Goal: Task Accomplishment & Management: Use online tool/utility

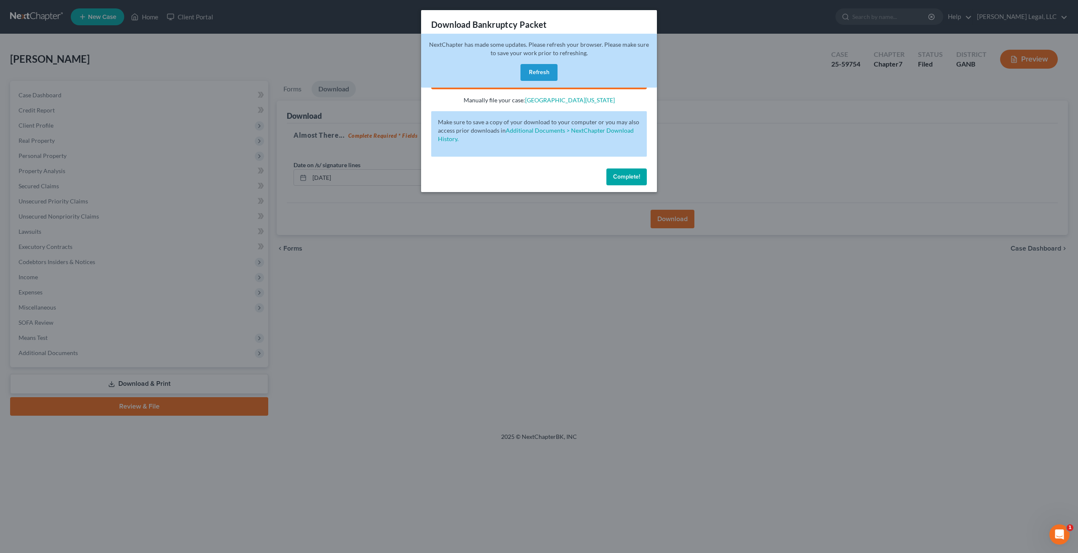
click at [553, 71] on button "Refresh" at bounding box center [538, 72] width 37 height 17
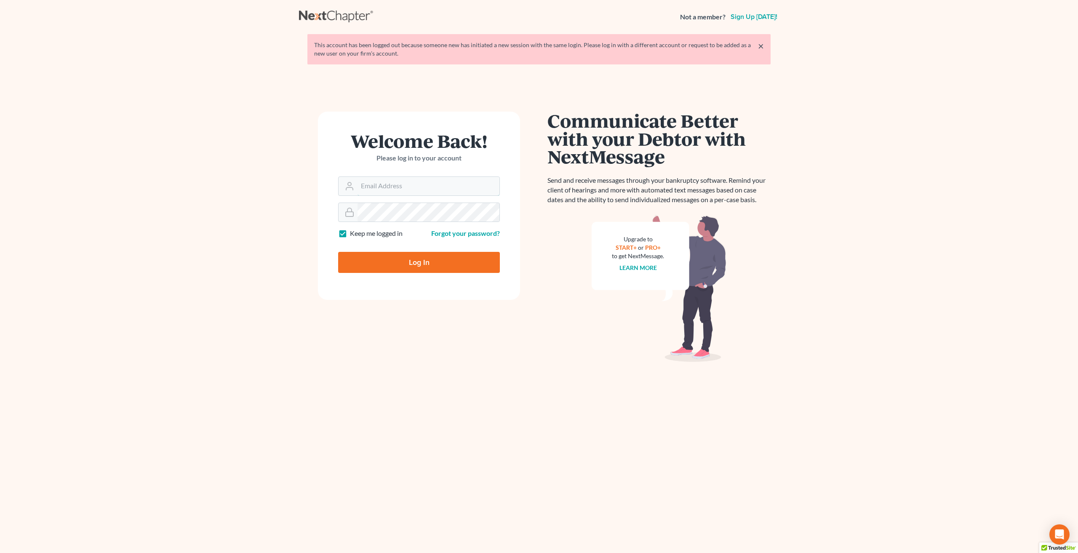
type input "[EMAIL_ADDRESS][DOMAIN_NAME]"
click at [417, 265] on input "Log In" at bounding box center [419, 262] width 162 height 21
type input "Thinking..."
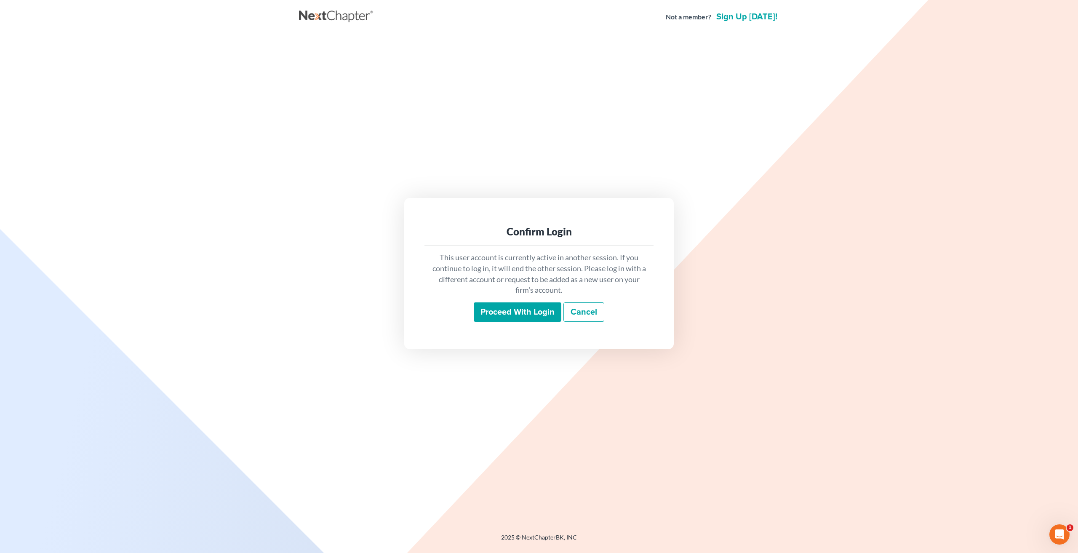
click at [511, 312] on input "Proceed with login" at bounding box center [518, 311] width 88 height 19
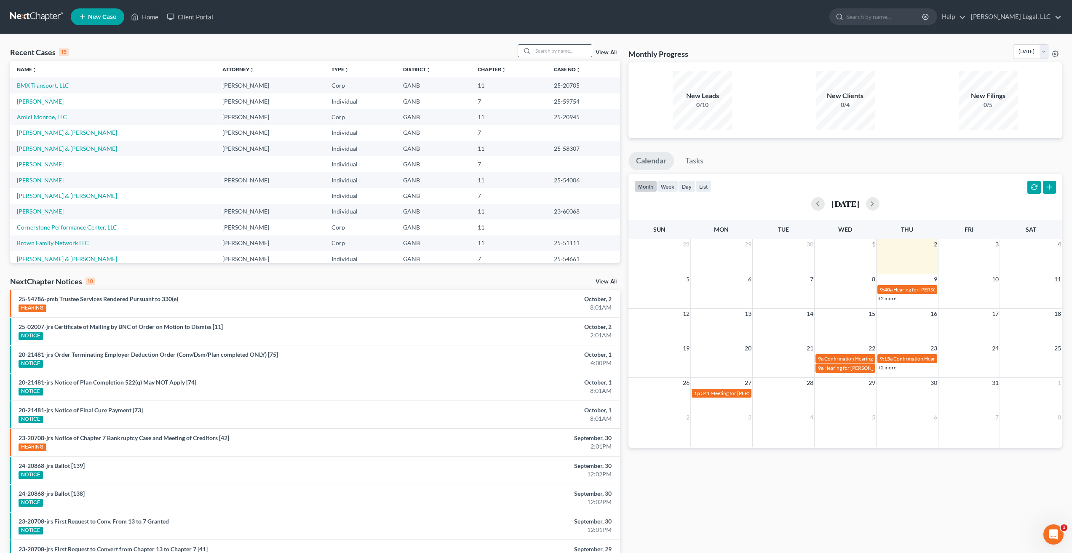
click at [560, 50] on input "search" at bounding box center [562, 51] width 59 height 12
type input "adventure coast"
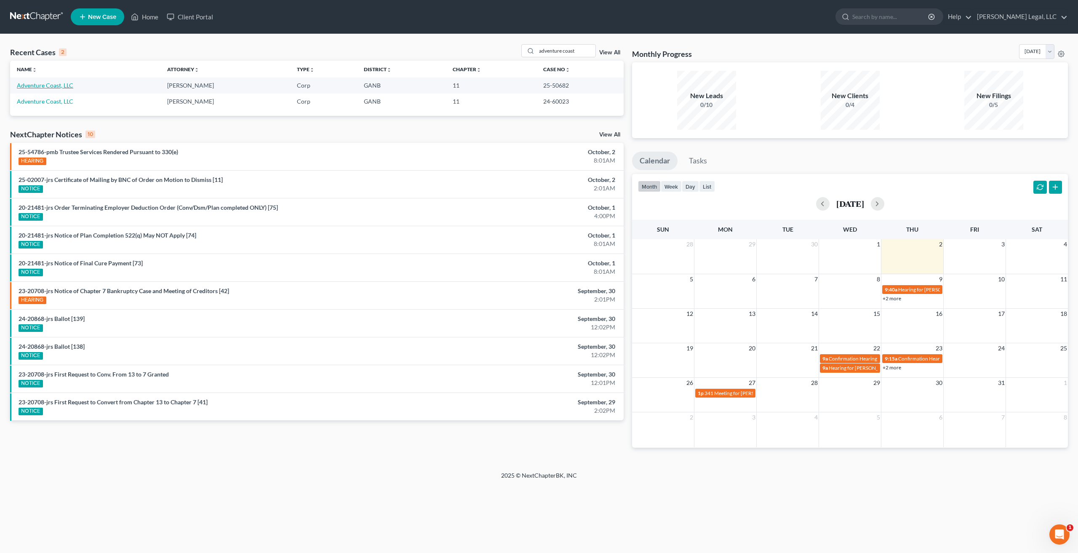
click at [45, 83] on link "Adventure Coast, LLC" at bounding box center [45, 85] width 56 height 7
select select "6"
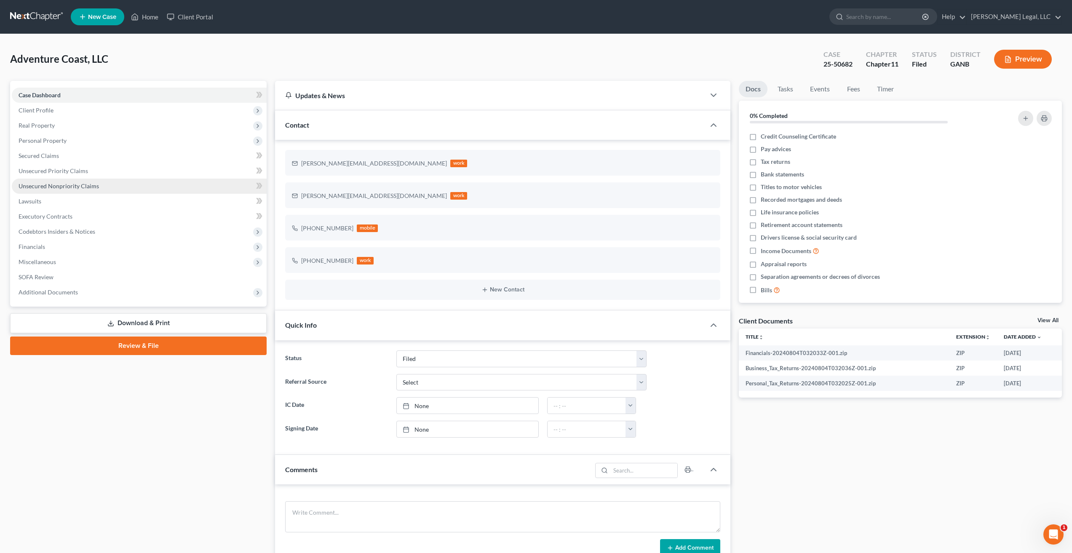
click at [112, 189] on link "Unsecured Nonpriority Claims" at bounding box center [139, 186] width 255 height 15
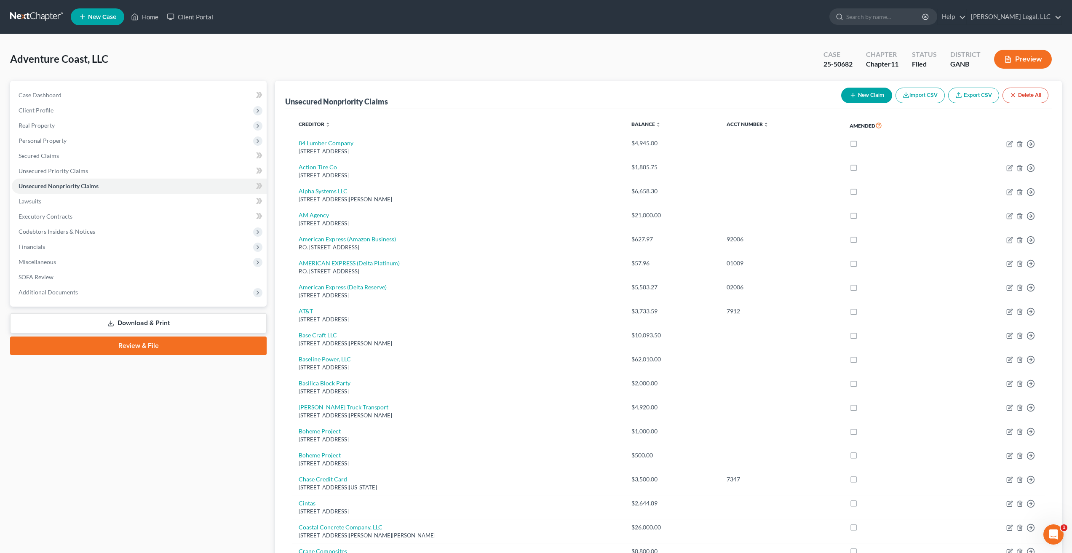
click at [66, 397] on div "Case Dashboard Payments Invoices Payments Payments Credit Report Client Profile" at bounding box center [138, 512] width 265 height 862
